Goal: Task Accomplishment & Management: Use online tool/utility

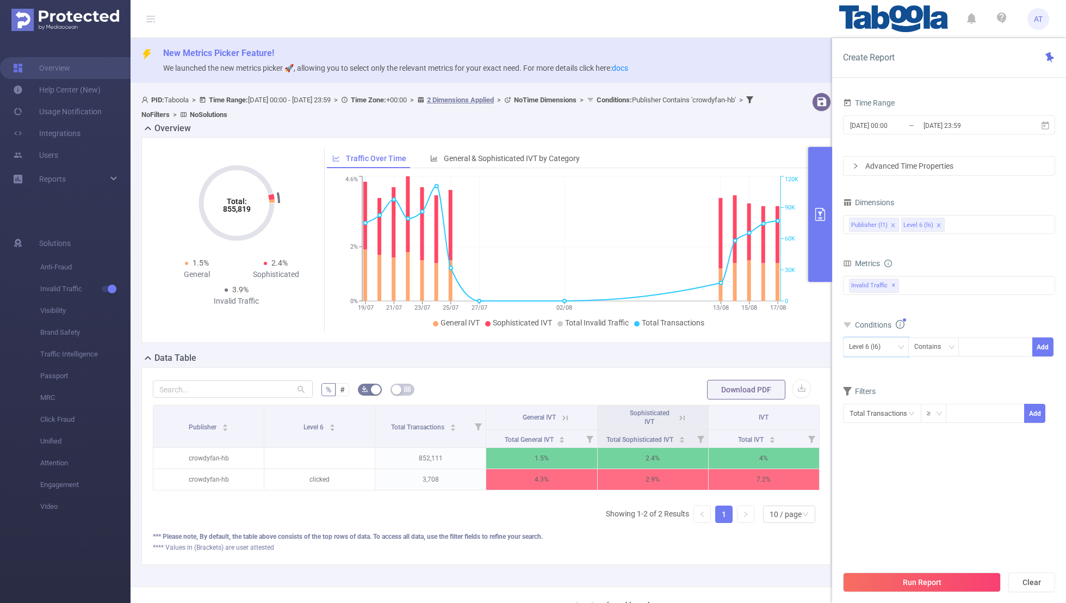
click at [865, 348] on div "Level 6 (l6)" at bounding box center [868, 347] width 39 height 18
click at [866, 365] on li "Publisher (l1)" at bounding box center [876, 367] width 66 height 17
click at [972, 350] on div at bounding box center [995, 347] width 63 height 18
paste input "digitaldazzle"
type input "digitaldazzle"
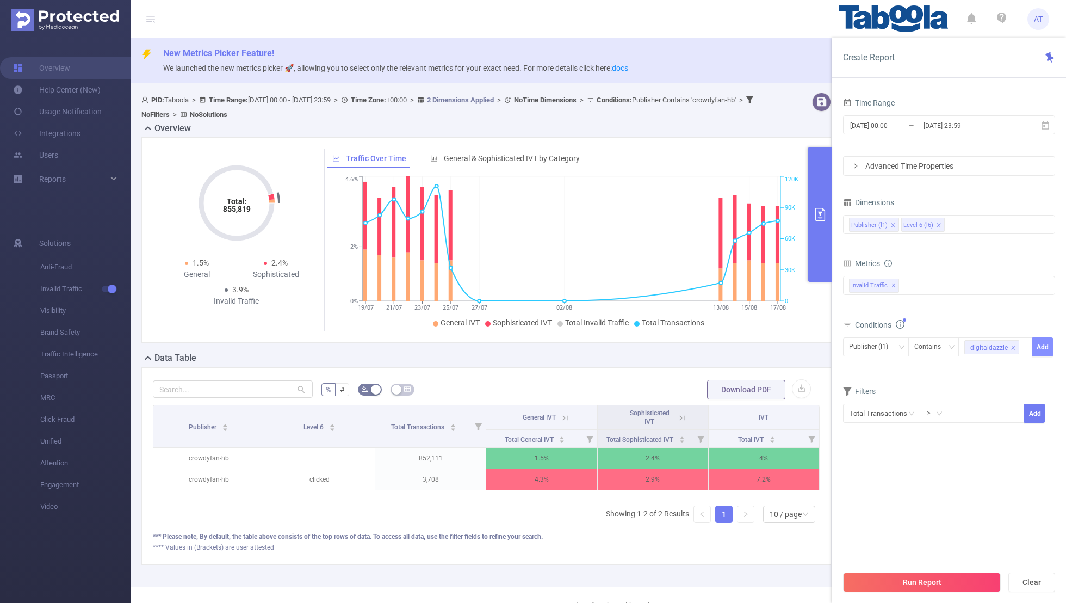
click at [1045, 345] on button "Add" at bounding box center [1042, 346] width 21 height 19
click at [946, 386] on div "Conditions Level 6 (l6) Contains Add Publisher (l1) Contains 'digitaldazzle'" at bounding box center [949, 353] width 212 height 72
click at [911, 122] on input "[DATE] 00:00" at bounding box center [893, 125] width 88 height 15
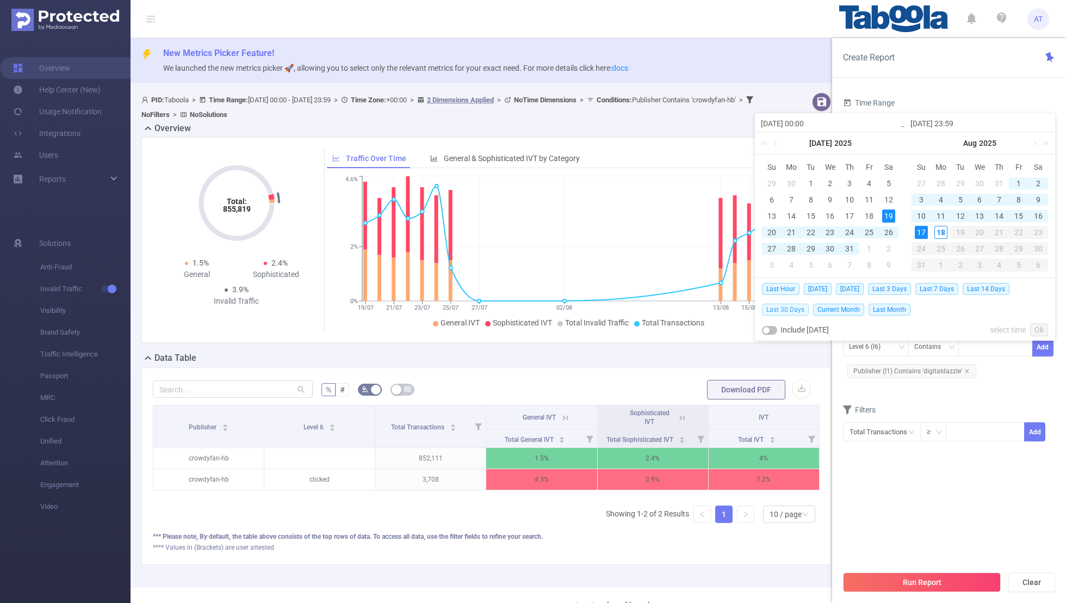
click at [782, 307] on span "Last 30 Days" at bounding box center [785, 309] width 47 height 12
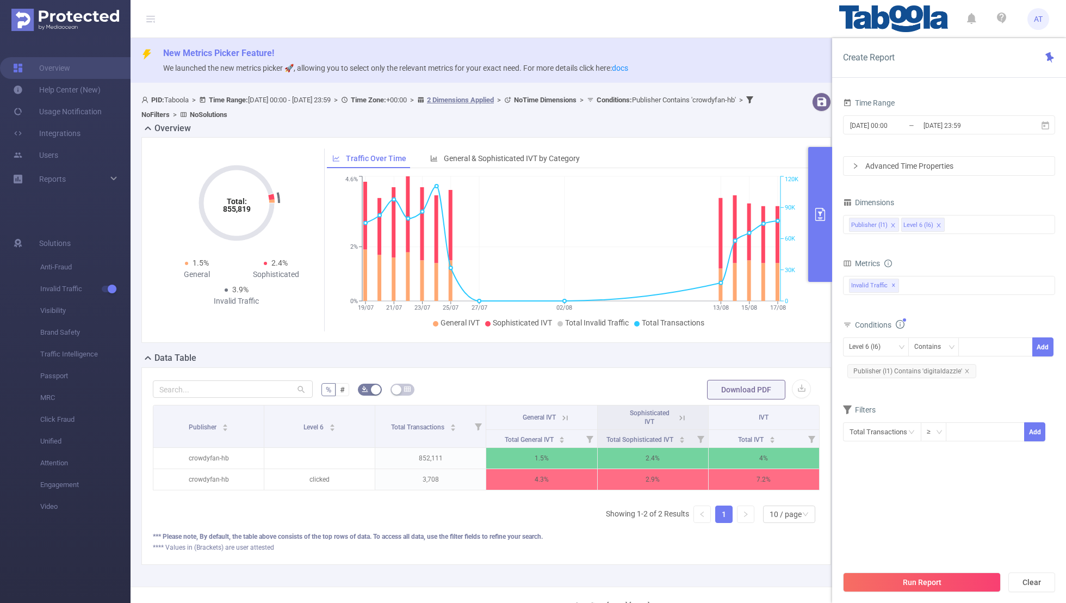
click at [865, 451] on div "Filters Total Transactions ≥ Add" at bounding box center [949, 428] width 212 height 53
click at [898, 587] on button "Run Report" at bounding box center [922, 582] width 158 height 20
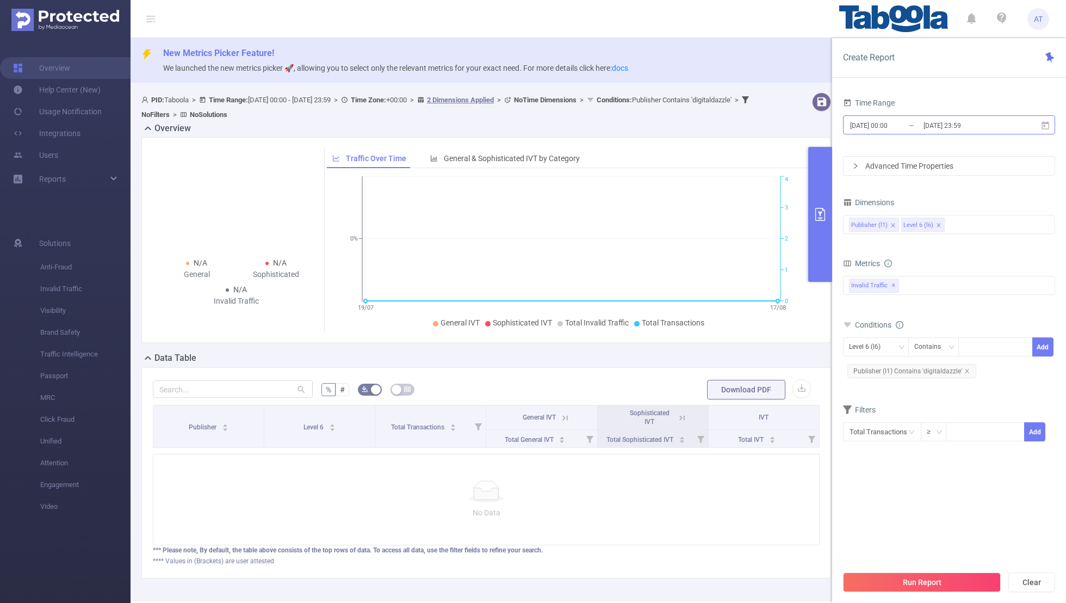
click at [939, 126] on input "[DATE] 23:59" at bounding box center [966, 125] width 88 height 15
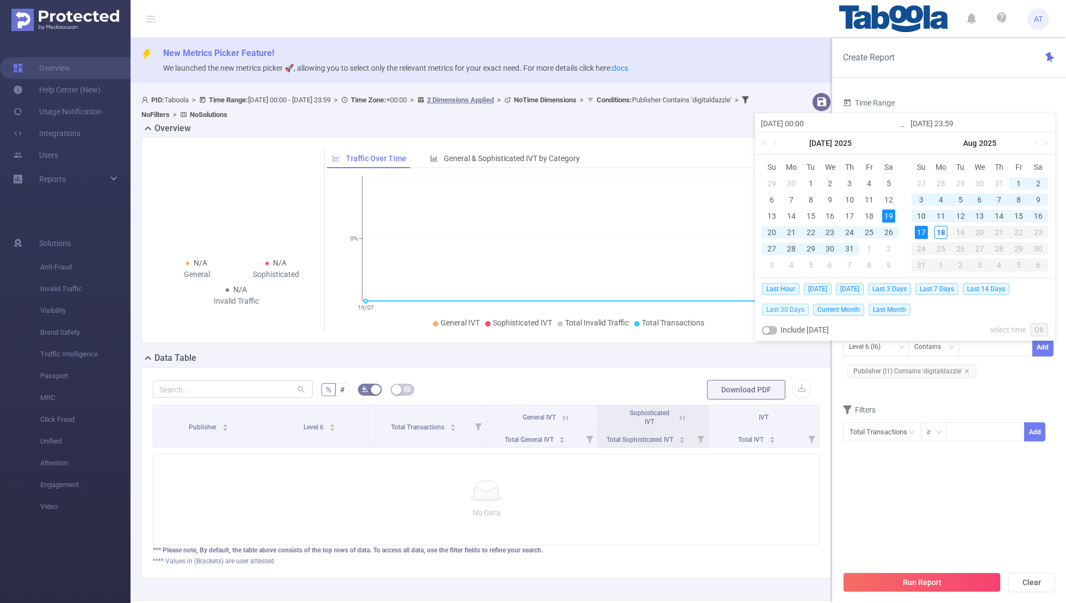
click at [780, 309] on span "Last 30 Days" at bounding box center [785, 309] width 47 height 12
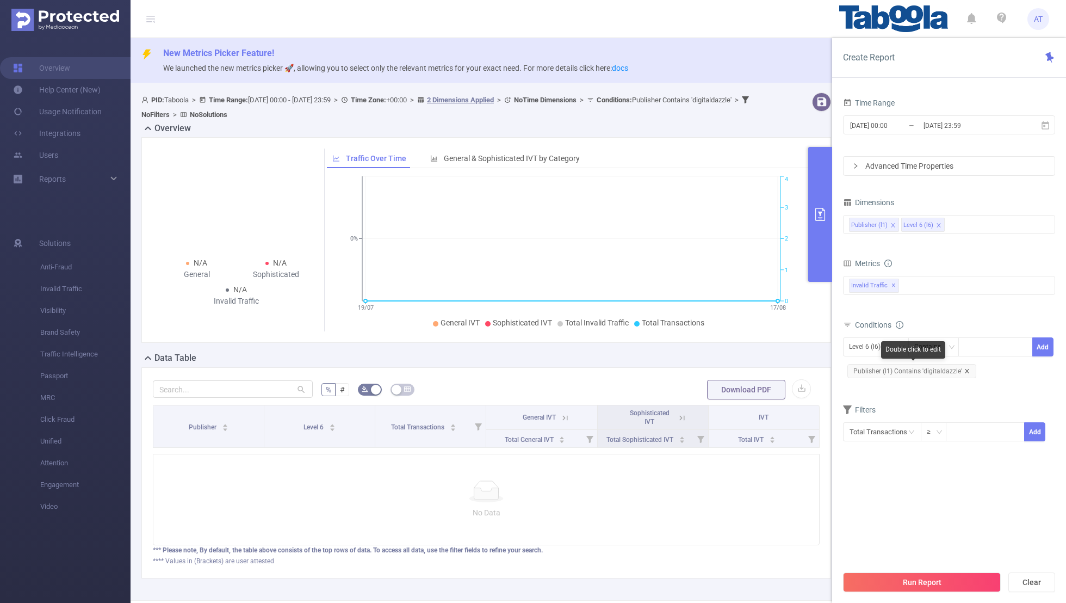
click at [965, 368] on icon "icon: close" at bounding box center [966, 370] width 5 height 5
click at [869, 346] on div "Level 6 (l6)" at bounding box center [868, 347] width 39 height 18
click at [863, 366] on li "Publisher (l1)" at bounding box center [876, 367] width 66 height 17
click at [972, 345] on div at bounding box center [995, 347] width 63 height 18
paste input "sohuchina-sohucom"
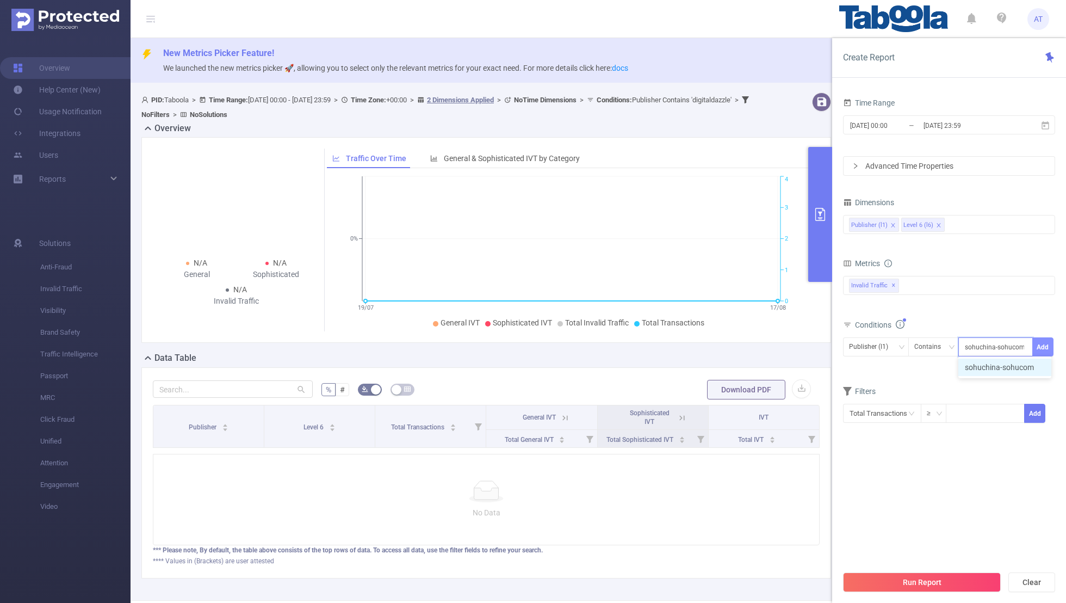
type input "sohuchina-sohucom"
click at [1041, 344] on button "Add" at bounding box center [1042, 346] width 21 height 19
click at [969, 405] on div "Filters" at bounding box center [949, 411] width 212 height 18
click at [915, 125] on input "[DATE] 00:00" at bounding box center [893, 125] width 88 height 15
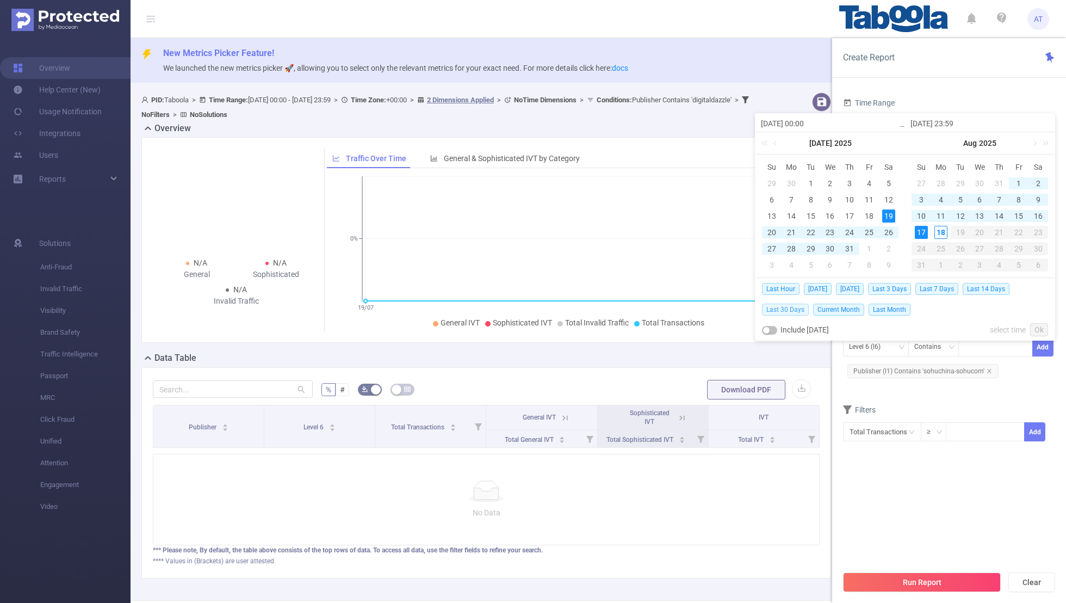
click at [784, 311] on span "Last 30 Days" at bounding box center [785, 309] width 47 height 12
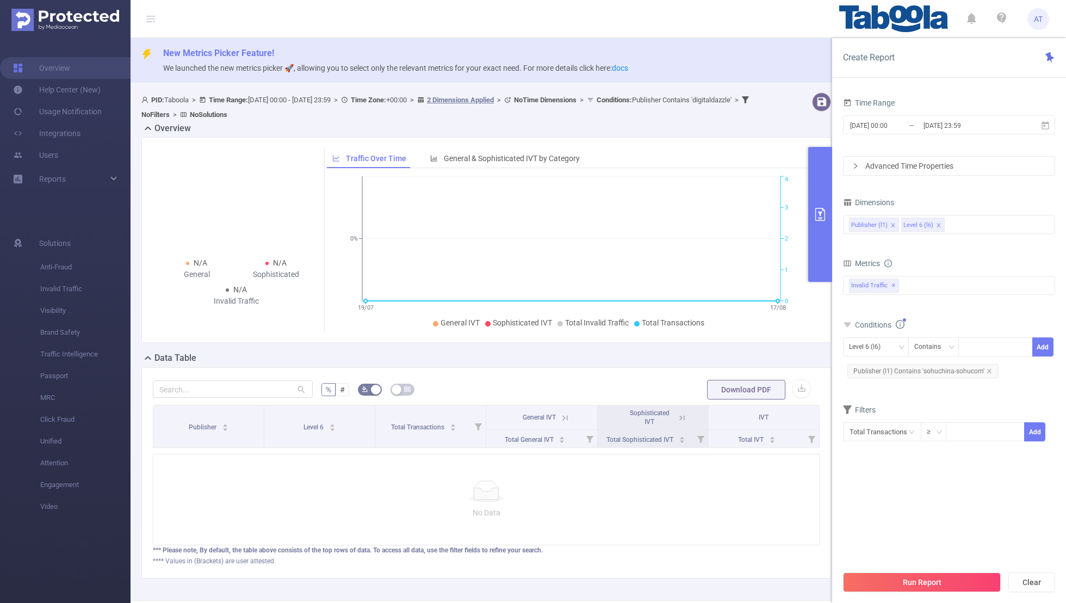
click at [913, 544] on section "Time Range [DATE] 00:00 _ [DATE] 23:59 Advanced Time Properties Dimensions Publ…" at bounding box center [949, 329] width 212 height 469
click at [913, 582] on button "Run Report" at bounding box center [922, 582] width 158 height 20
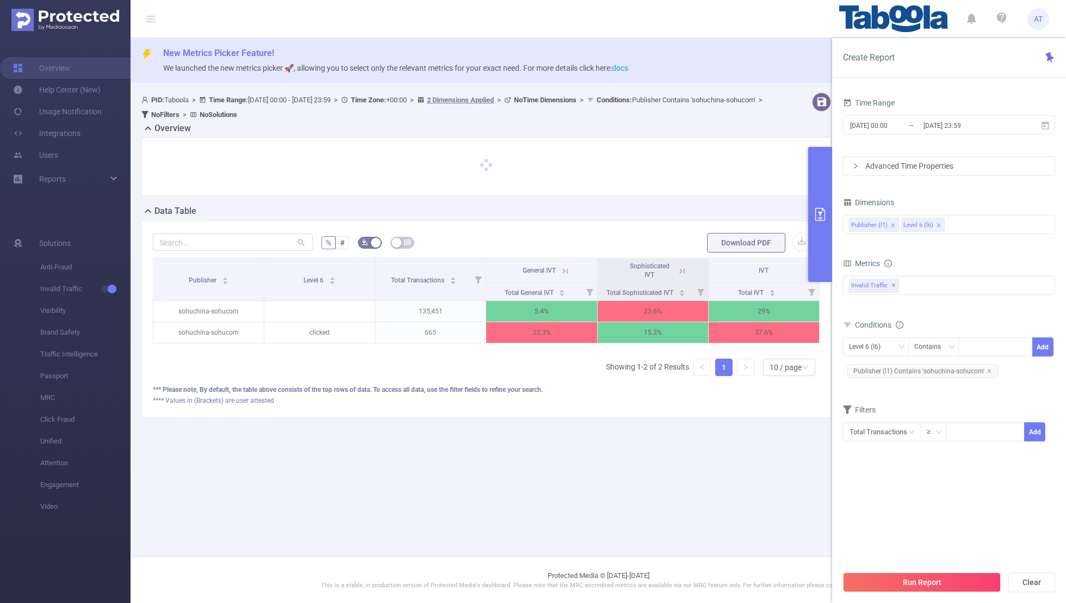
click at [686, 272] on icon at bounding box center [682, 271] width 10 height 10
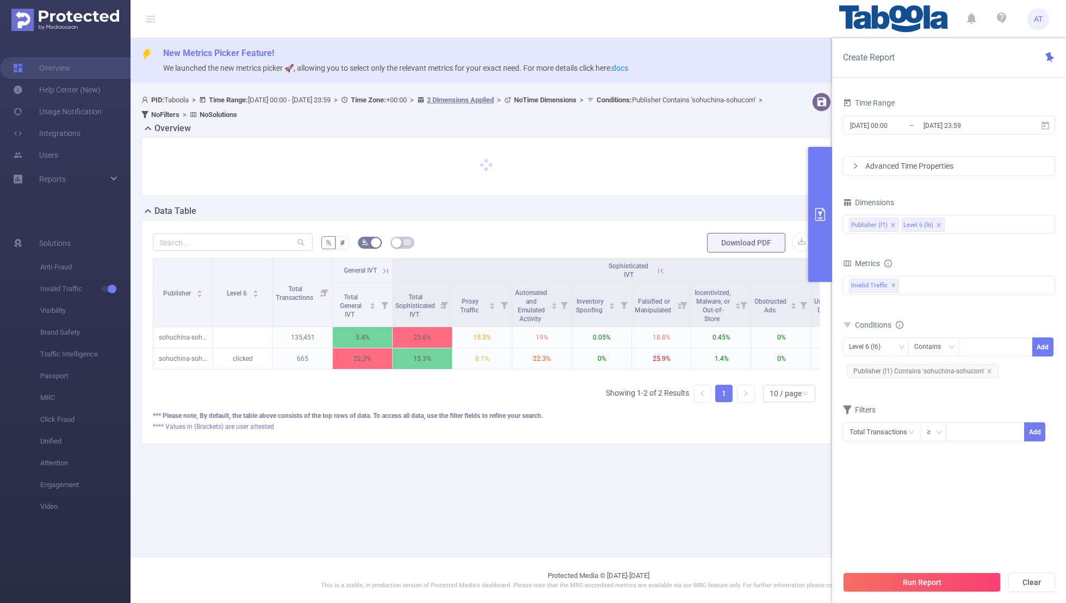
click at [386, 271] on icon at bounding box center [386, 271] width 10 height 10
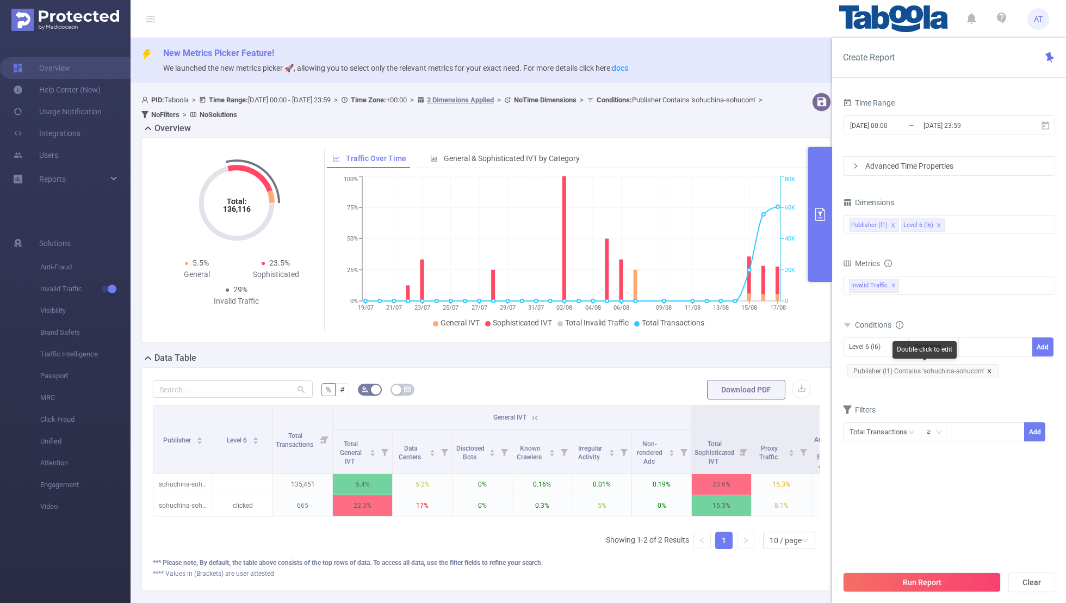
click at [987, 369] on icon "icon: close" at bounding box center [989, 371] width 4 height 4
click at [876, 347] on div "Level 6 (l6)" at bounding box center [868, 347] width 39 height 18
click at [873, 362] on li "Publisher (l1)" at bounding box center [876, 367] width 66 height 17
click at [872, 126] on input "[DATE] 00:00" at bounding box center [893, 125] width 88 height 15
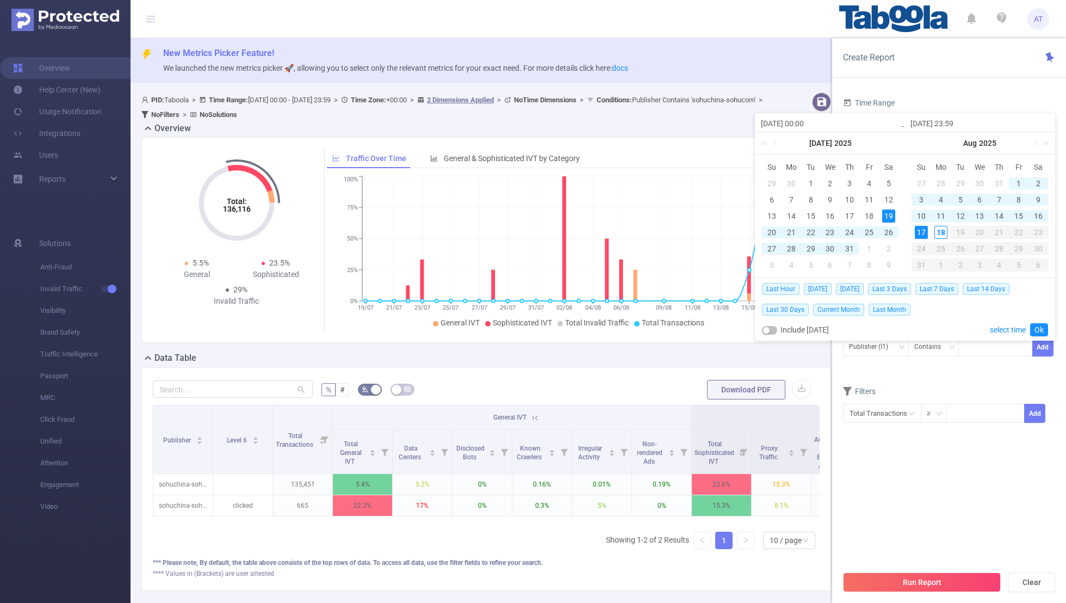
click at [975, 448] on div "Time Range [DATE] 00:00 _ [DATE] 23:59 Advanced Time Properties Dimensions Publ…" at bounding box center [949, 272] width 212 height 355
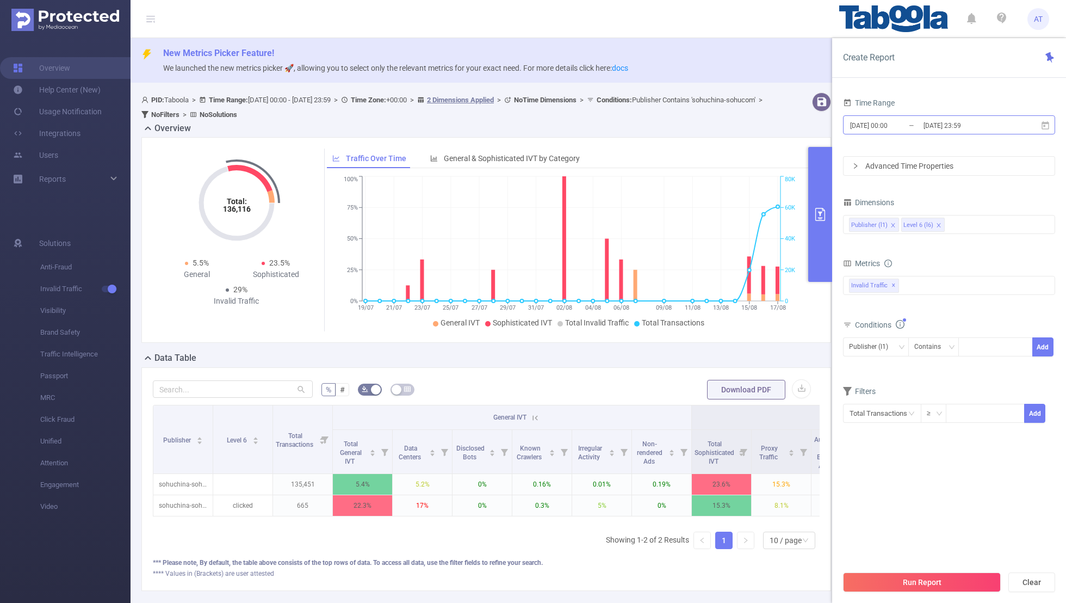
click at [895, 124] on input "[DATE] 00:00" at bounding box center [893, 125] width 88 height 15
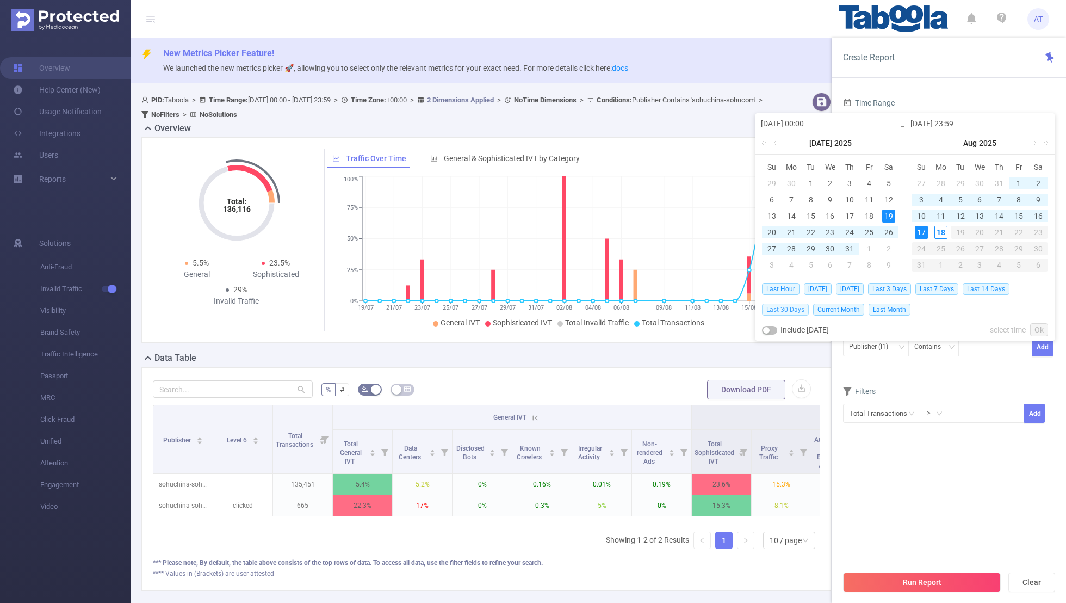
click at [784, 307] on span "Last 30 Days" at bounding box center [785, 309] width 47 height 12
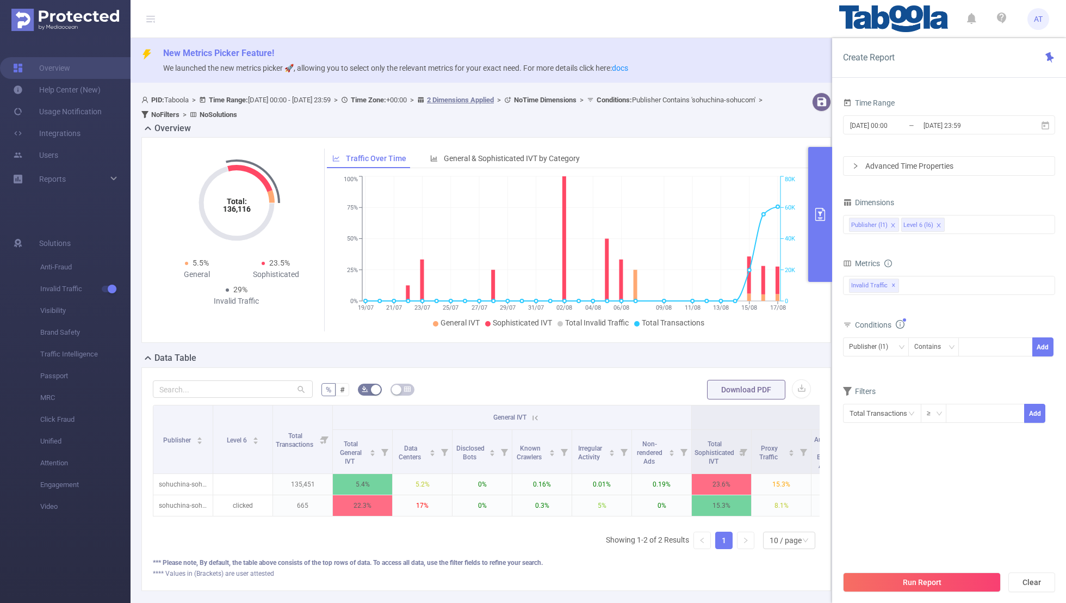
click at [926, 460] on section "Time Range [DATE] 00:00 _ [DATE] 23:59 Advanced Time Properties Dimensions Publ…" at bounding box center [949, 329] width 212 height 469
click at [999, 338] on div at bounding box center [995, 347] width 63 height 18
paste input "laptopsvillanetwork-channel-laptopsvilla"
type input "laptopsvillanetwork-channel-laptopsvilla"
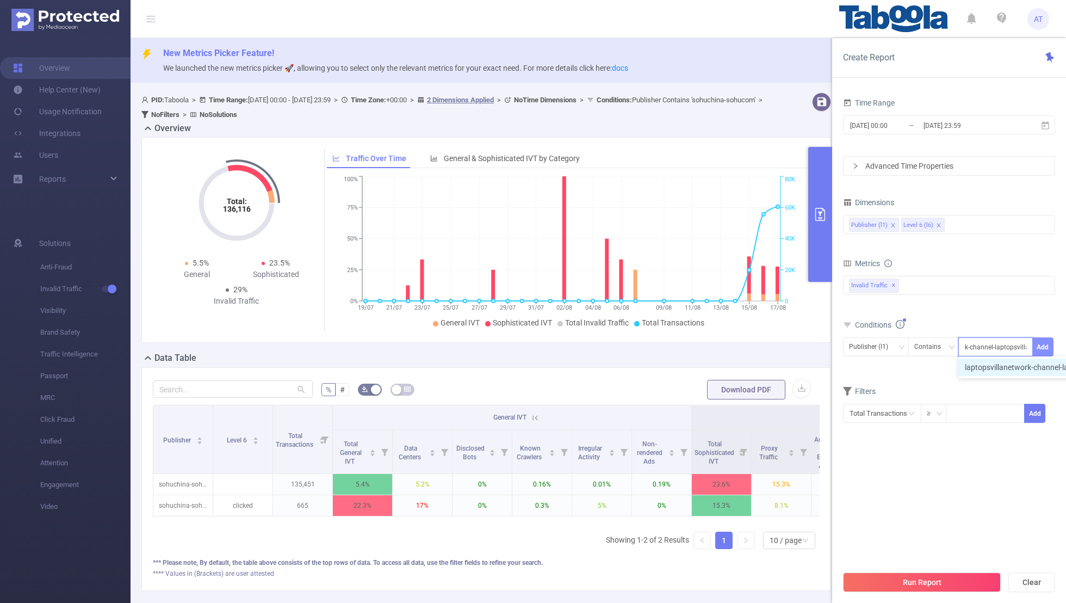
click at [1051, 344] on button "Add" at bounding box center [1042, 346] width 21 height 19
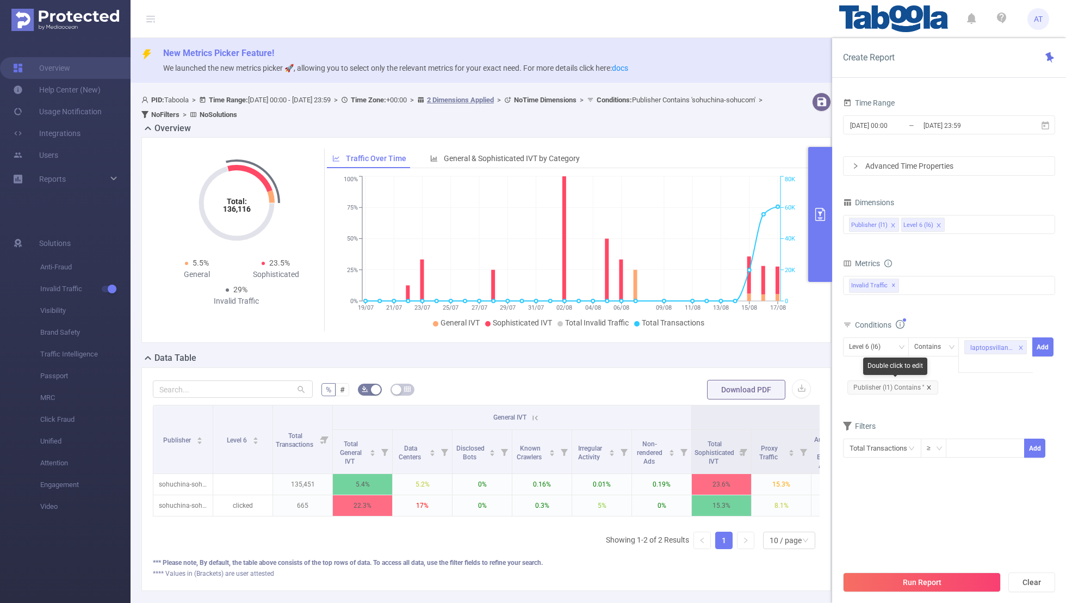
click at [926, 385] on icon "icon: close" at bounding box center [928, 387] width 5 height 5
click at [1019, 348] on icon "icon: close" at bounding box center [1020, 347] width 5 height 5
click at [996, 350] on div at bounding box center [995, 347] width 63 height 18
paste input "laptopsvillanetwork-channel-laptopsvilla"
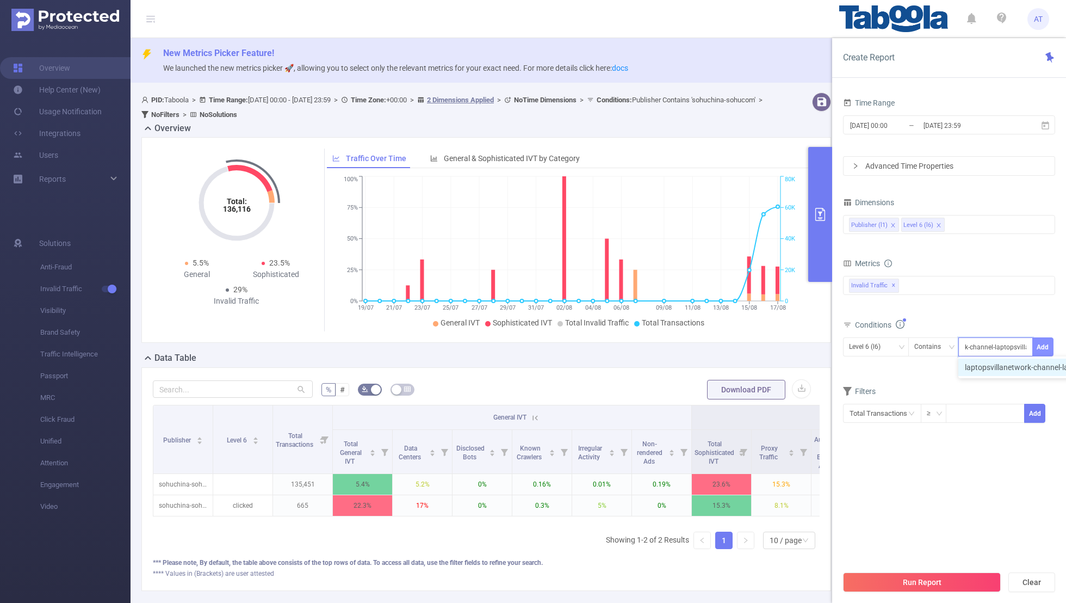
type input "laptopsvillanetwork-channel-laptopsvilla"
click at [1043, 345] on button "Add" at bounding box center [1042, 346] width 21 height 19
click at [944, 390] on form "Dimensions Publisher (l1) Level 6 (l6) Metrics bp_total bp_adult bp_arms bp_cri…" at bounding box center [949, 325] width 212 height 261
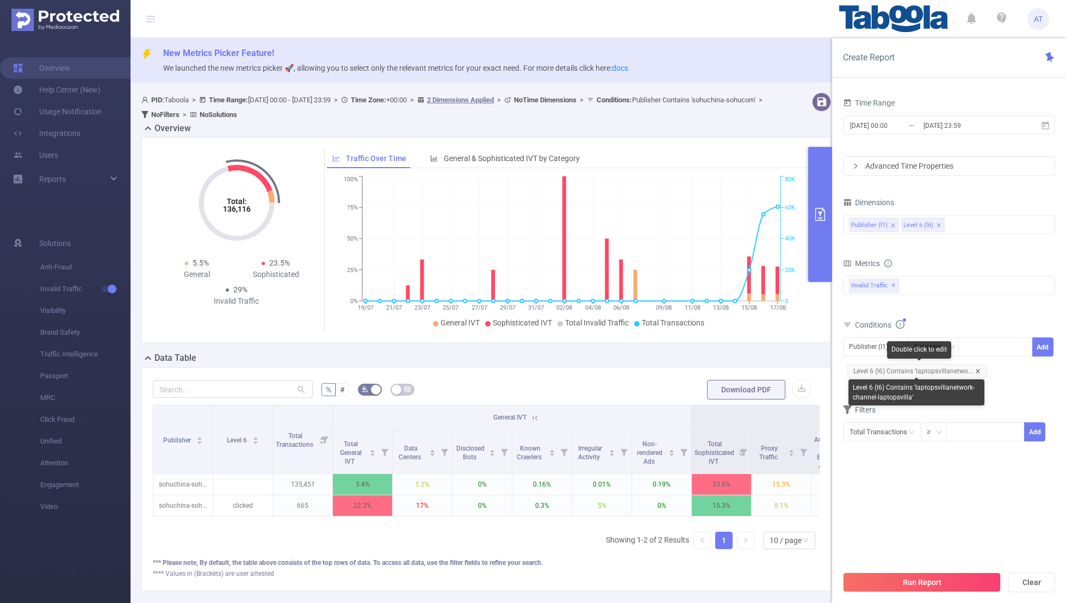
click at [977, 369] on icon "icon: close" at bounding box center [977, 370] width 5 height 5
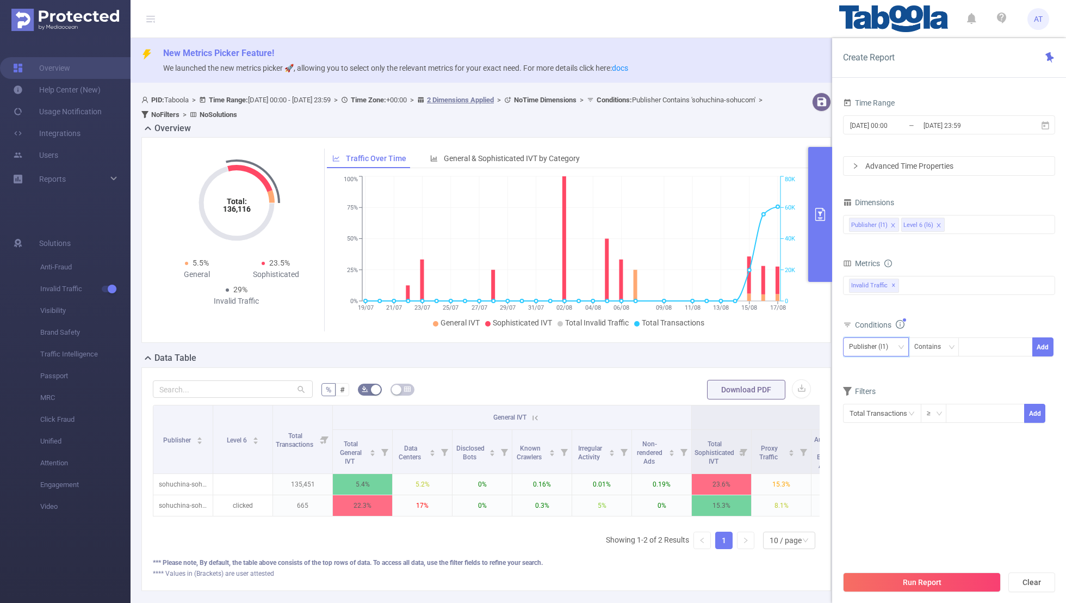
click at [872, 342] on div "Publisher (l1)" at bounding box center [872, 347] width 47 height 18
click at [867, 361] on li "Publisher (l1)" at bounding box center [876, 367] width 66 height 17
click at [971, 347] on div at bounding box center [995, 347] width 63 height 18
paste input "laptopsvillanetwork-channel-laptopsvilla"
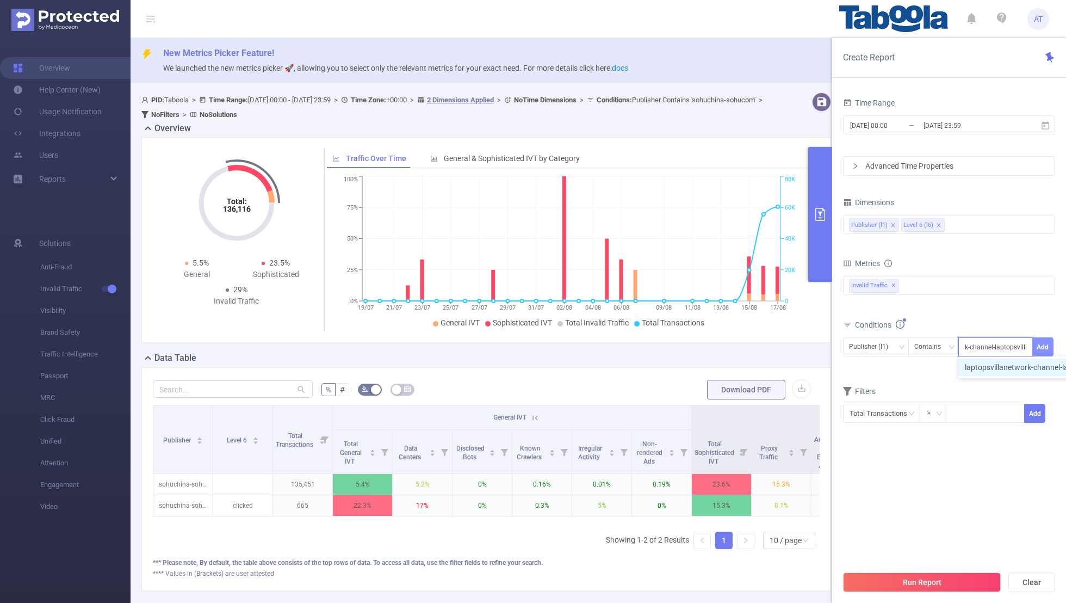
type input "laptopsvillanetwork-channel-laptopsvilla"
click at [1041, 342] on button "Add" at bounding box center [1042, 346] width 21 height 19
click at [957, 389] on form "Dimensions Publisher (l1) Level 6 (l6) Metrics bp_total bp_adult bp_arms bp_cri…" at bounding box center [949, 325] width 212 height 261
click at [891, 127] on input "[DATE] 00:00" at bounding box center [893, 125] width 88 height 15
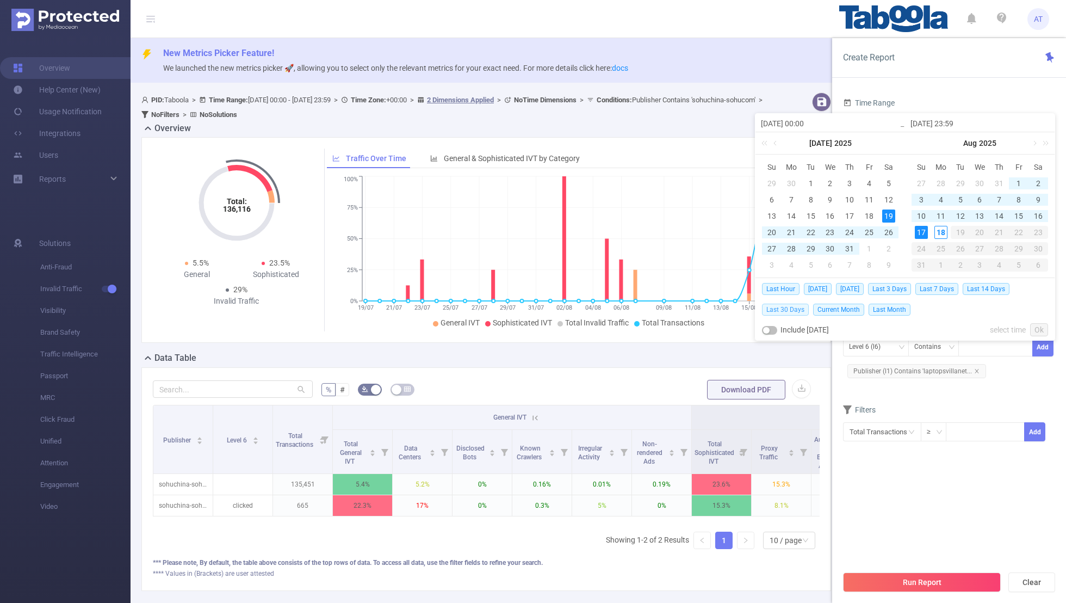
click at [779, 308] on span "Last 30 Days" at bounding box center [785, 309] width 47 height 12
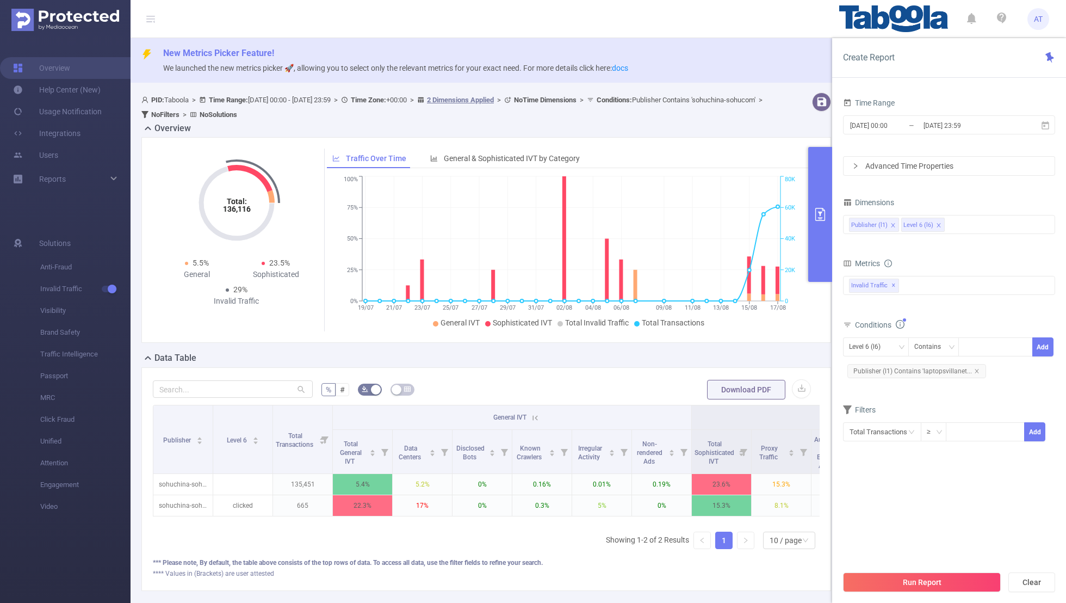
click at [897, 514] on section "Time Range [DATE] 00:00 _ [DATE] 23:59 Advanced Time Properties Dimensions Publ…" at bounding box center [949, 329] width 212 height 469
click at [904, 575] on button "Run Report" at bounding box center [922, 582] width 158 height 20
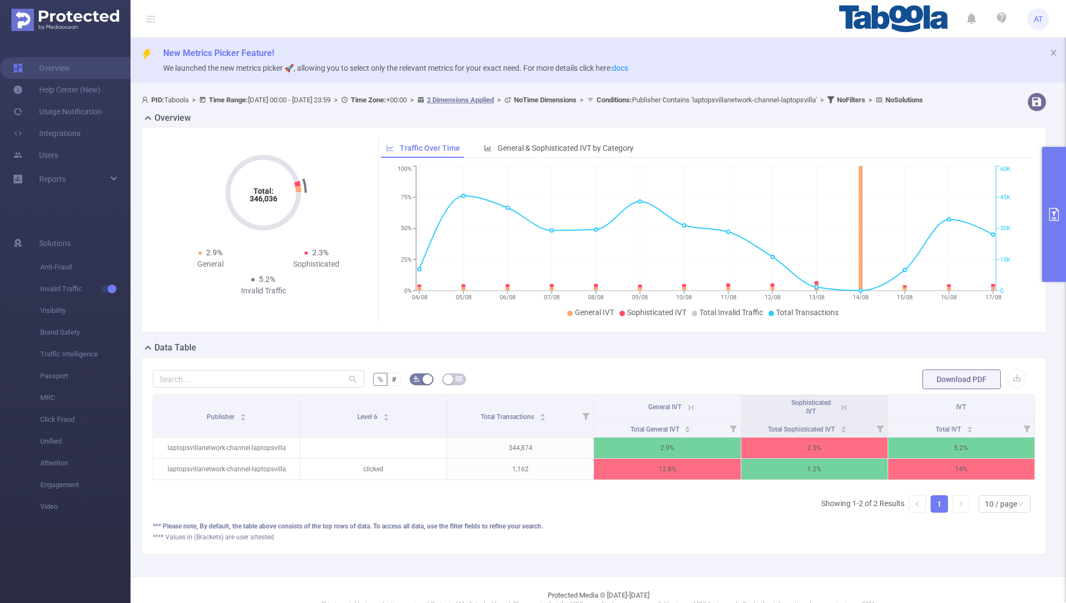
click at [1053, 186] on button "primary" at bounding box center [1054, 214] width 24 height 135
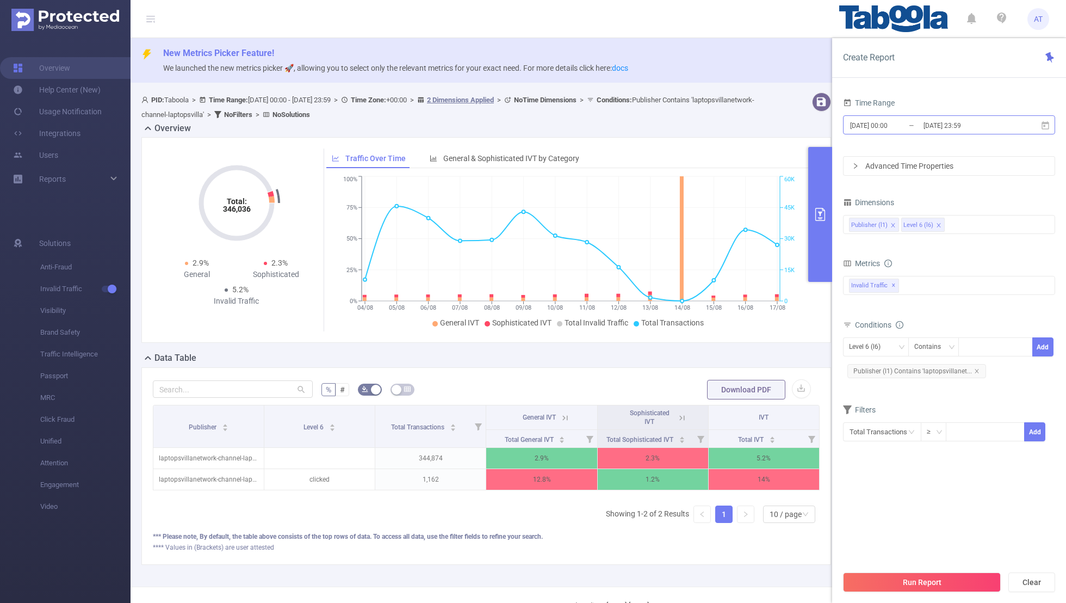
click at [932, 129] on input "[DATE] 23:59" at bounding box center [966, 125] width 88 height 15
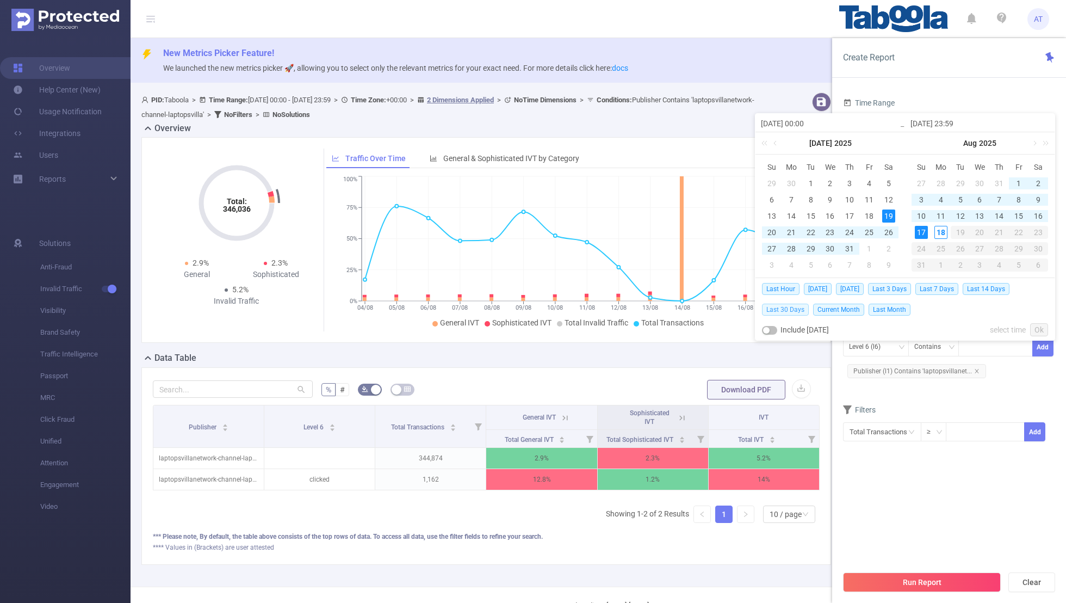
click at [782, 304] on span "Last 30 Days" at bounding box center [785, 309] width 47 height 12
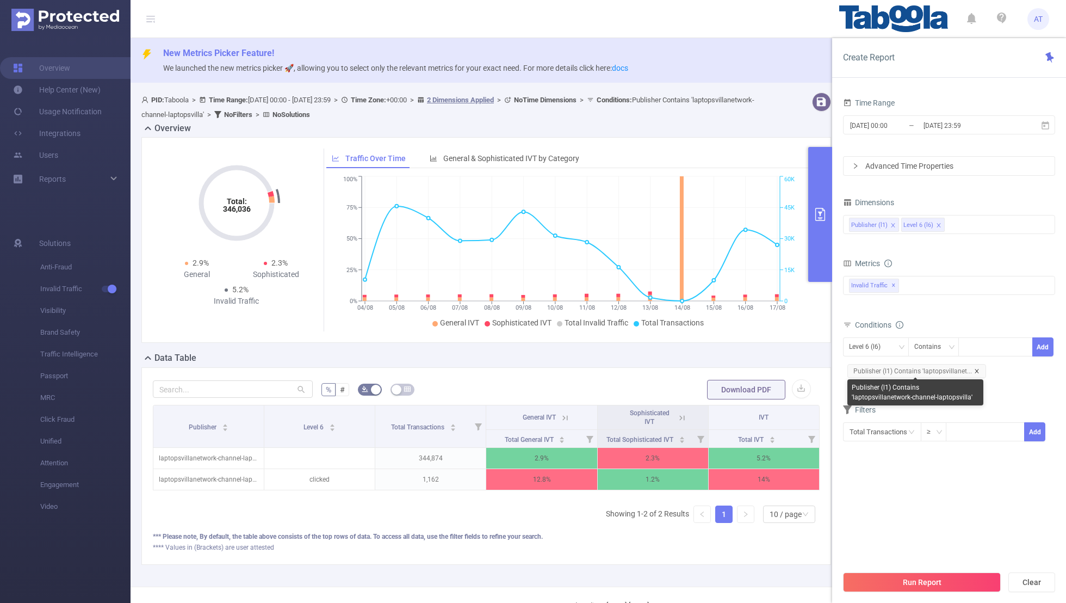
click at [974, 371] on icon "icon: close" at bounding box center [976, 370] width 5 height 5
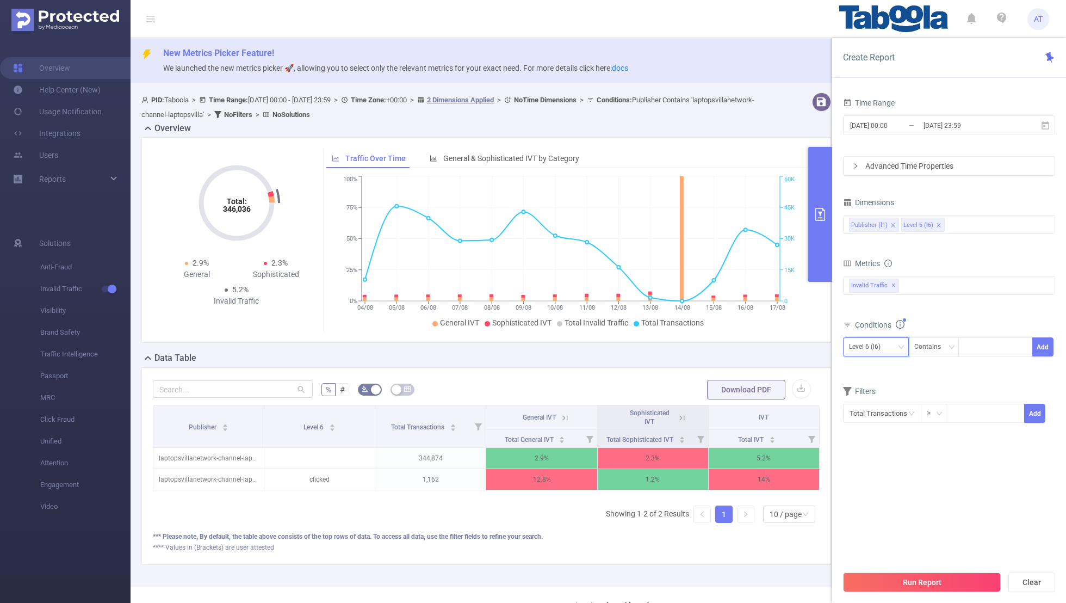
click at [883, 346] on div "Level 6 (l6)" at bounding box center [868, 347] width 39 height 18
click at [864, 362] on li "Publisher (l1)" at bounding box center [876, 367] width 66 height 17
click at [984, 344] on div at bounding box center [995, 347] width 63 height 18
paste input "sixtyadme-publisher"
type input "sixtyadme-publisher"
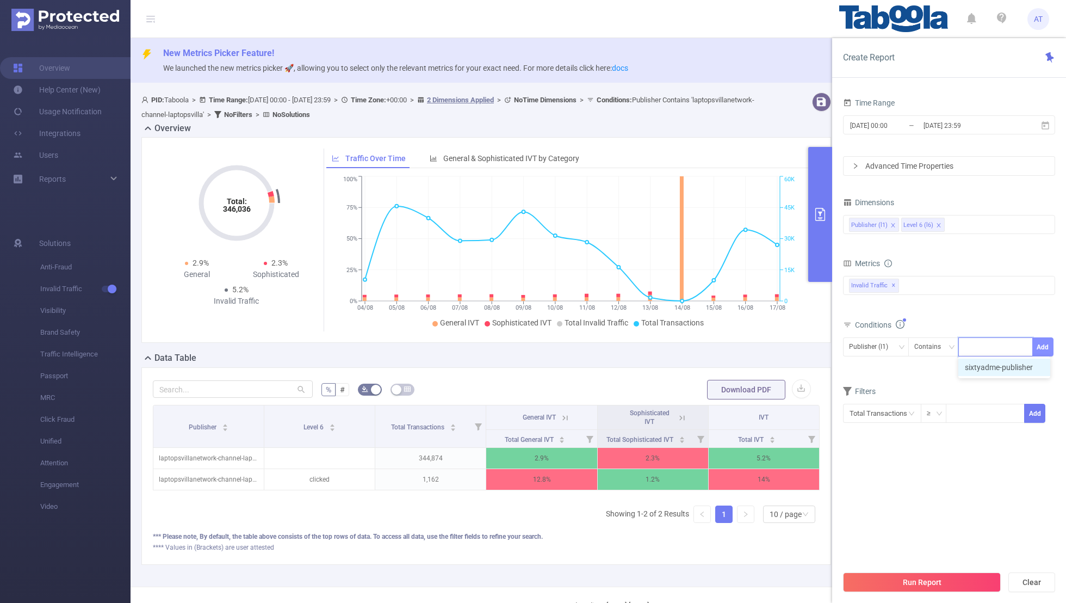
click at [1043, 342] on button "Add" at bounding box center [1042, 346] width 21 height 19
click at [923, 400] on form "Dimensions Publisher (l1) Level 6 (l6) Metrics bp_total bp_adult bp_arms bp_cri…" at bounding box center [949, 325] width 212 height 261
click at [882, 132] on input "[DATE] 00:00" at bounding box center [893, 125] width 88 height 15
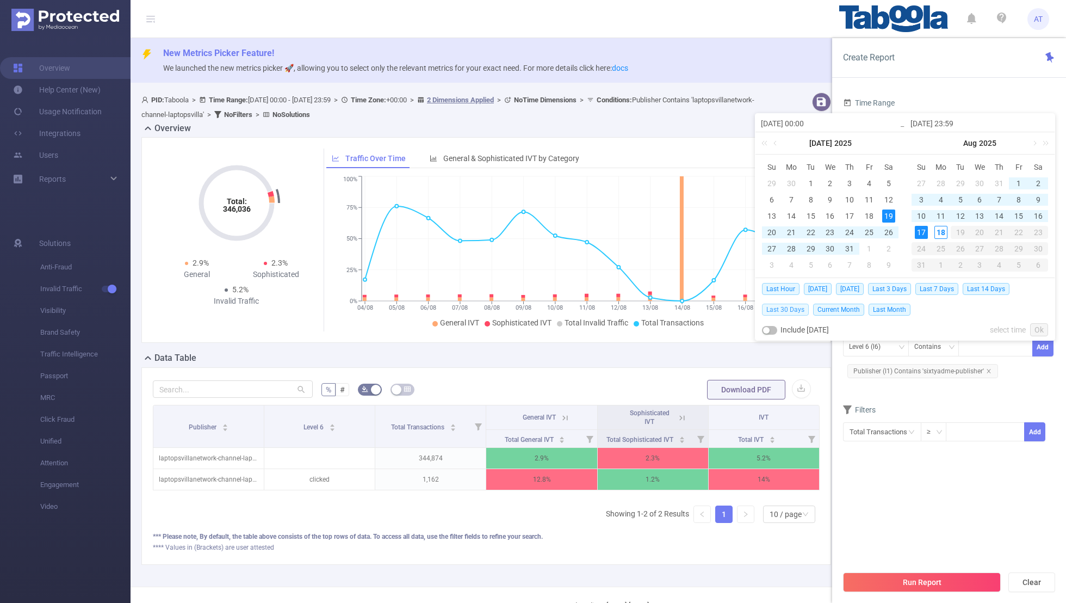
click at [777, 309] on span "Last 30 Days" at bounding box center [785, 309] width 47 height 12
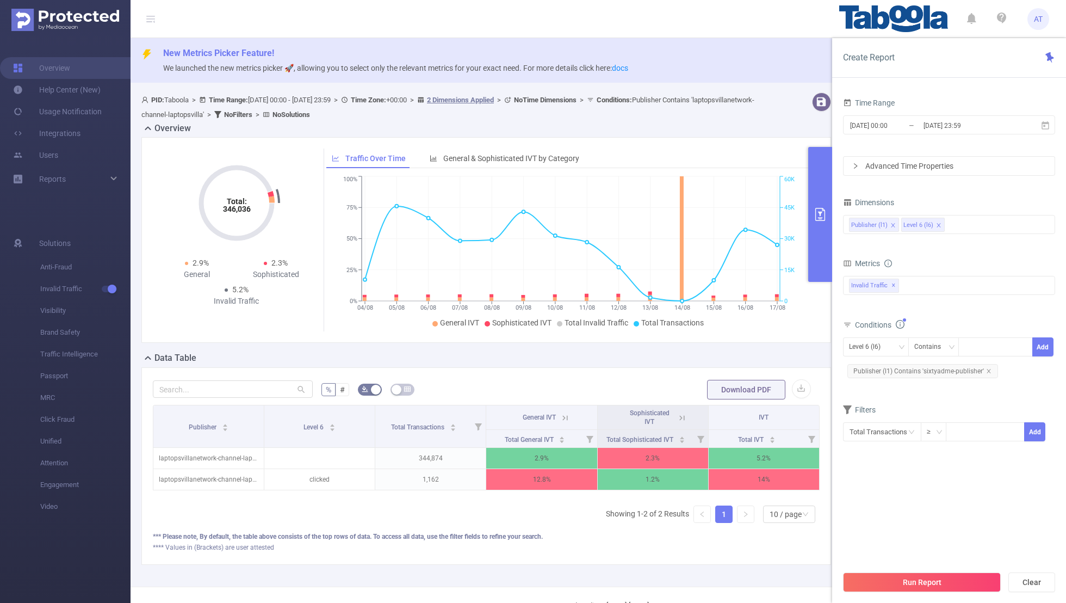
click at [912, 400] on form "Dimensions Publisher (l1) Level 6 (l6) Metrics bp_total bp_adult bp_arms bp_cri…" at bounding box center [949, 325] width 212 height 261
click at [895, 577] on button "Run Report" at bounding box center [922, 582] width 158 height 20
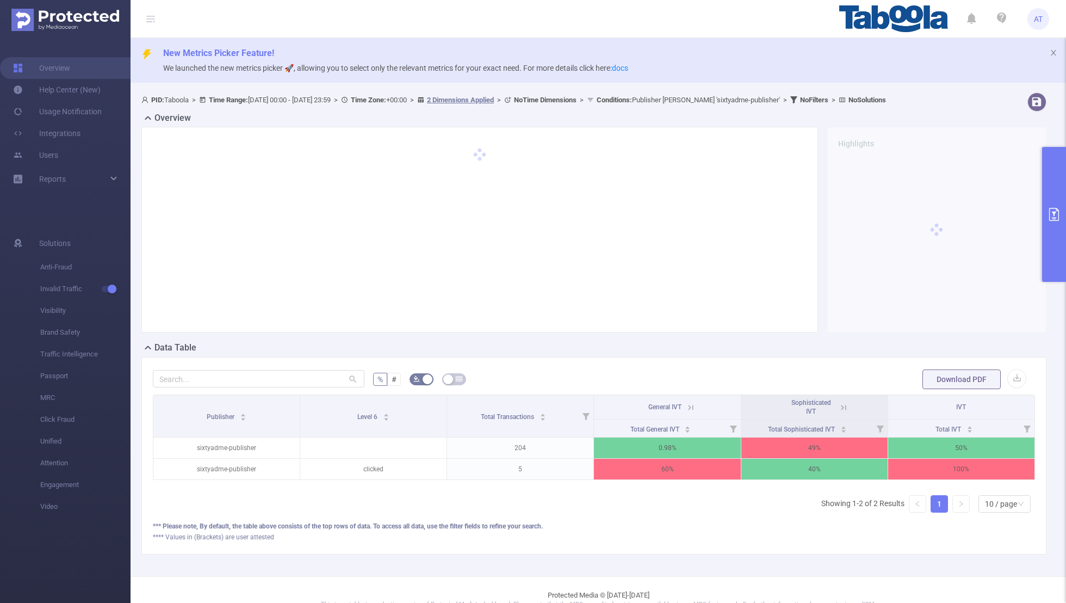
click at [844, 403] on icon at bounding box center [844, 407] width 10 height 10
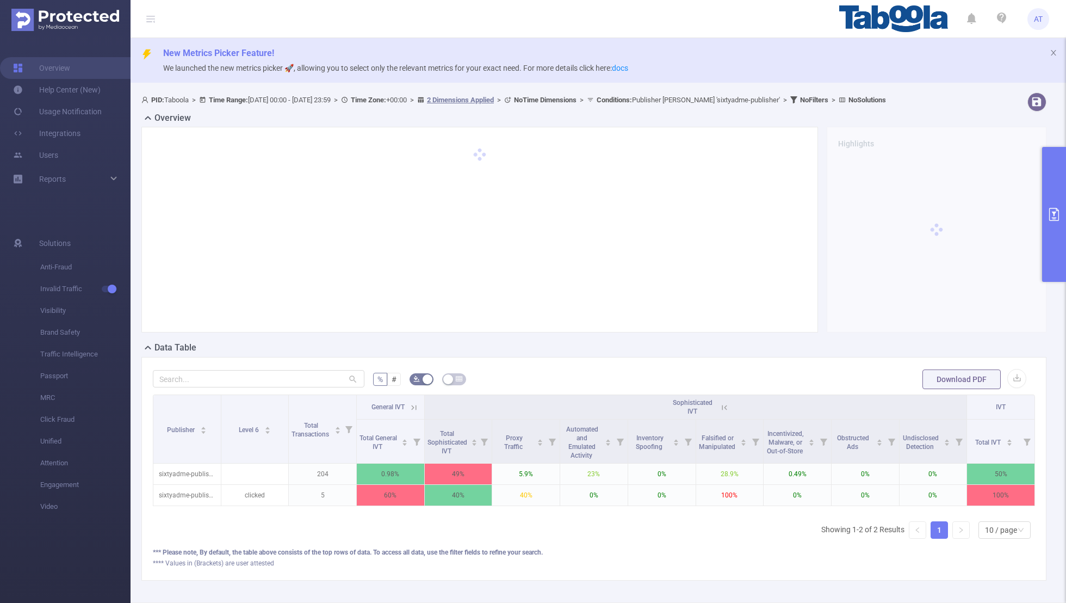
click at [415, 402] on icon at bounding box center [414, 407] width 10 height 10
